Goal: Task Accomplishment & Management: Manage account settings

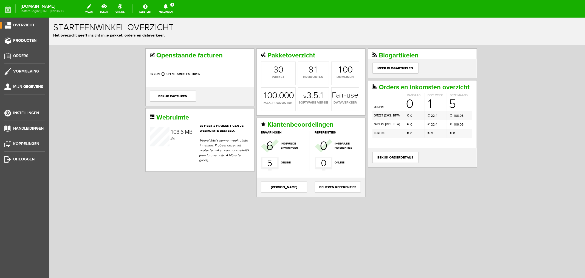
click at [176, 9] on link "Meldingen 1 Nieuwe orders Er is een nieuwe order( #2712 ) geplaatst door [PERSO…" at bounding box center [166, 9] width 21 height 12
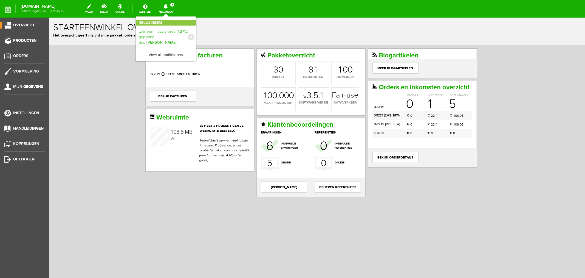
click at [177, 32] on link "Er is een nieuwe order( #2712 ) geplaatst door [PERSON_NAME]" at bounding box center [166, 37] width 54 height 17
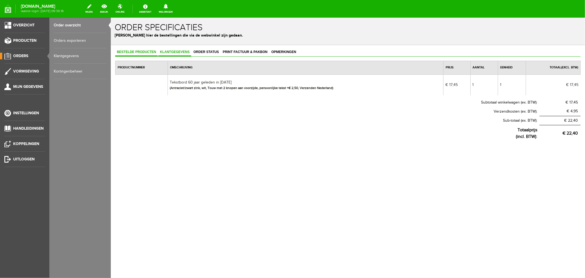
click at [168, 54] on link "Klantgegevens" at bounding box center [174, 52] width 33 height 8
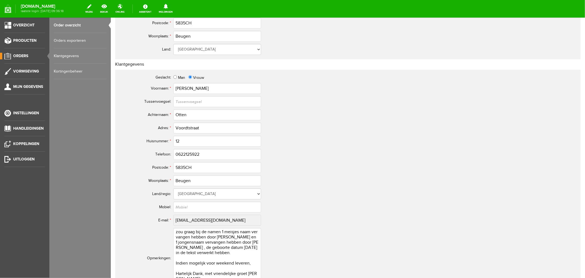
scroll to position [213, 0]
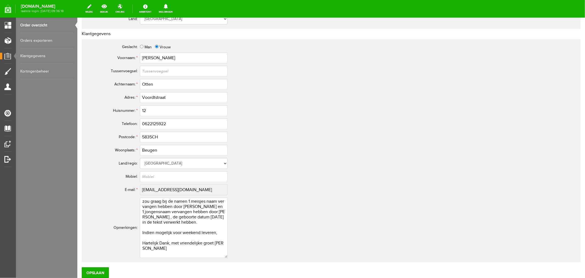
click at [26, 27] on link "Order overzicht" at bounding box center [46, 25] width 53 height 15
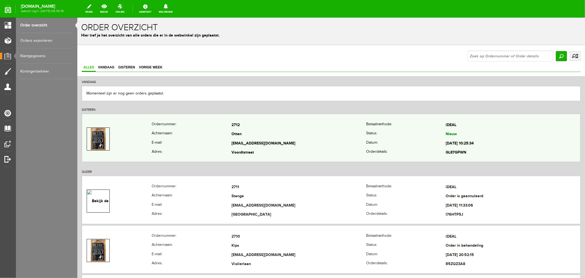
click at [231, 138] on td "Otten" at bounding box center [298, 134] width 135 height 9
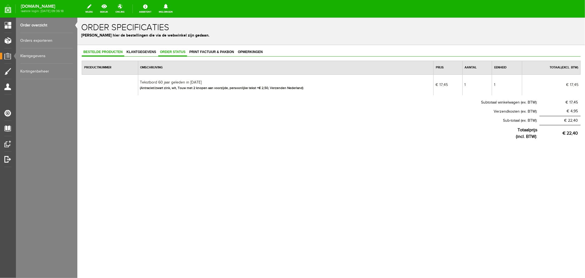
click at [171, 52] on span "Order status" at bounding box center [172, 52] width 29 height 4
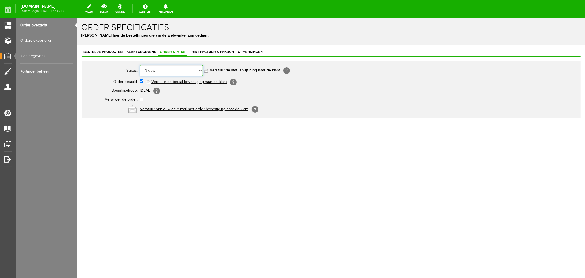
click at [153, 72] on select "Order niet afgerond Nieuw Order in behandeling Wacht op leverancier Wacht op be…" at bounding box center [171, 70] width 63 height 11
select select "2"
click at [140, 65] on select "Order niet afgerond Nieuw Order in behandeling Wacht op leverancier Wacht op be…" at bounding box center [171, 70] width 63 height 11
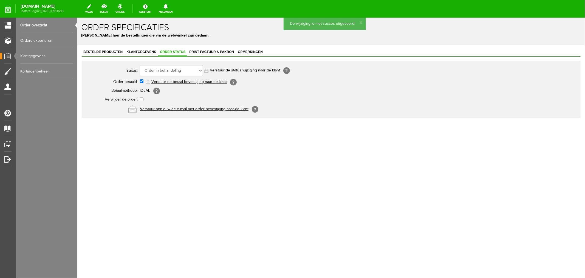
click at [216, 71] on link "Verstuur de status wijziging naar de klant" at bounding box center [245, 70] width 70 height 4
click at [115, 54] on link "Bestelde producten" at bounding box center [102, 52] width 43 height 8
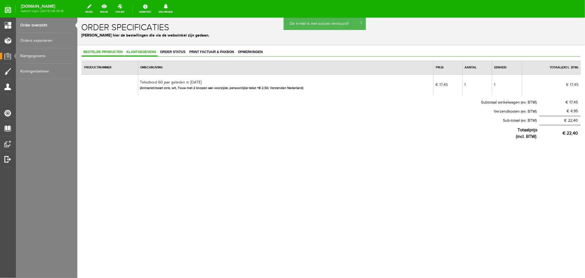
click at [143, 50] on span "Klantgegevens" at bounding box center [141, 52] width 33 height 4
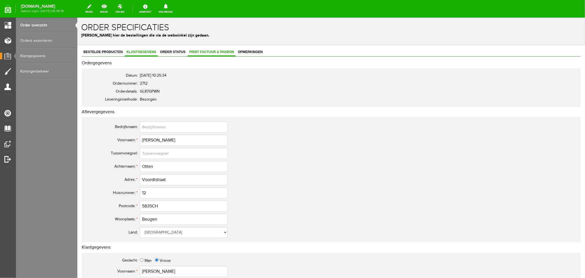
click at [220, 52] on span "Print factuur & pakbon" at bounding box center [211, 52] width 48 height 4
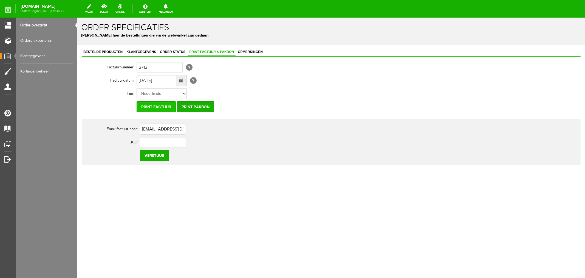
click at [163, 106] on input "Print factuur" at bounding box center [155, 106] width 39 height 11
click at [149, 107] on input "Print factuur" at bounding box center [155, 106] width 39 height 11
